Goal: Find specific page/section: Find specific page/section

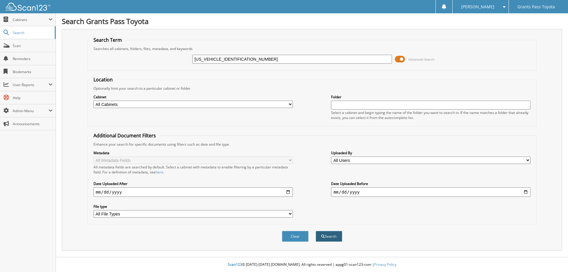
type input "[US_VEHICLE_IDENTIFICATION_NUMBER]"
click at [327, 239] on button "Search" at bounding box center [329, 236] width 27 height 11
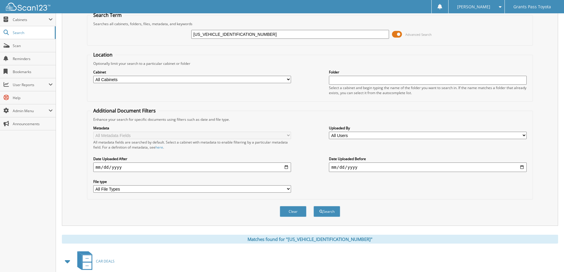
scroll to position [59, 0]
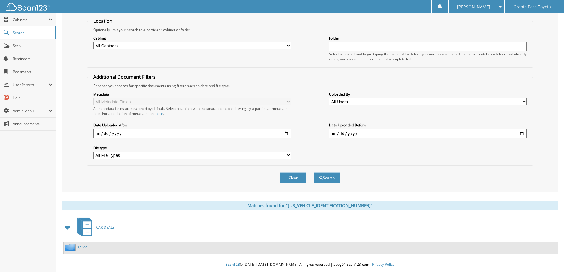
click at [80, 247] on link "25405" at bounding box center [82, 247] width 10 height 5
